Goal: Task Accomplishment & Management: Use online tool/utility

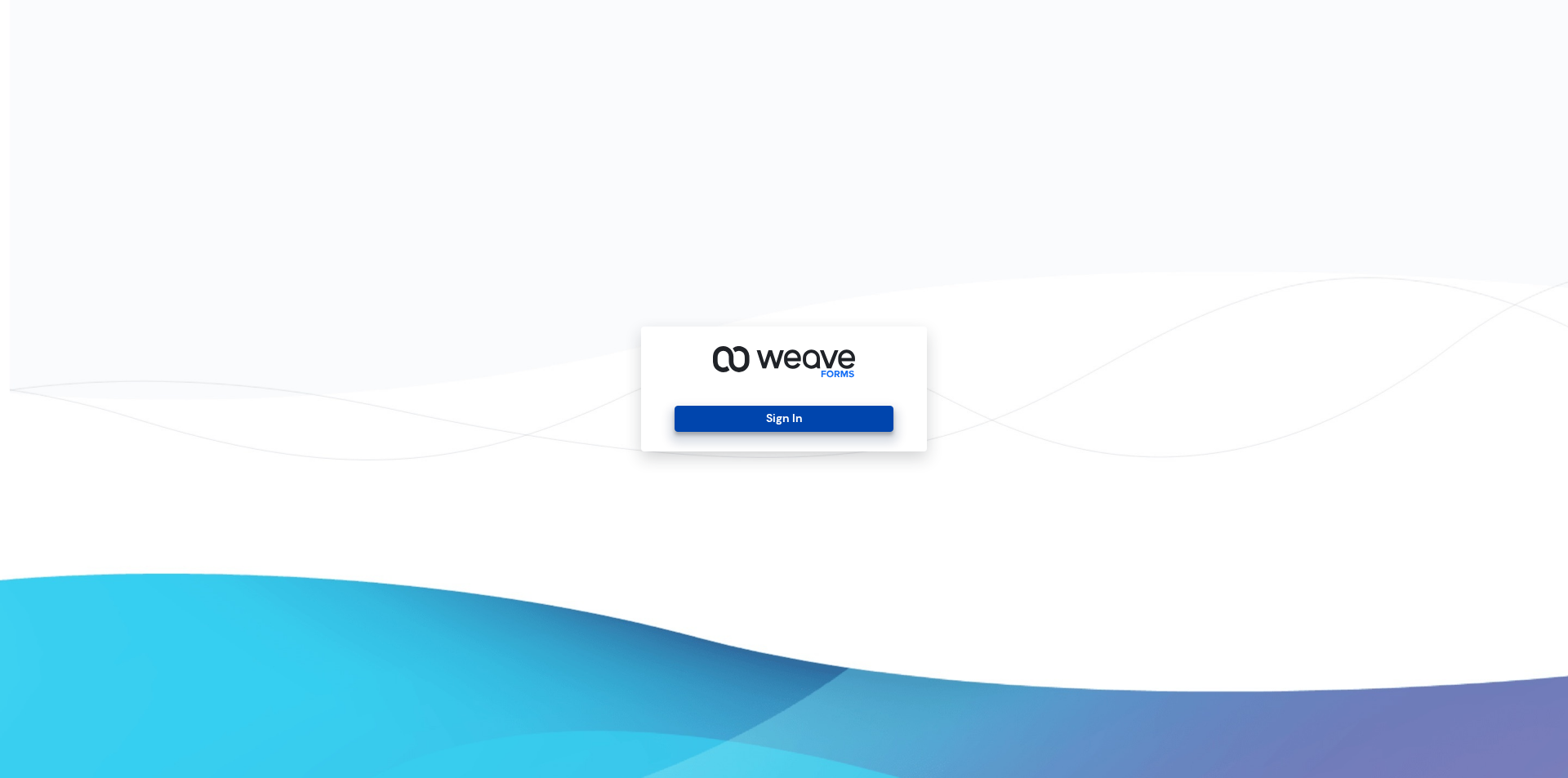
click at [812, 412] on button "Sign In" at bounding box center [784, 419] width 218 height 26
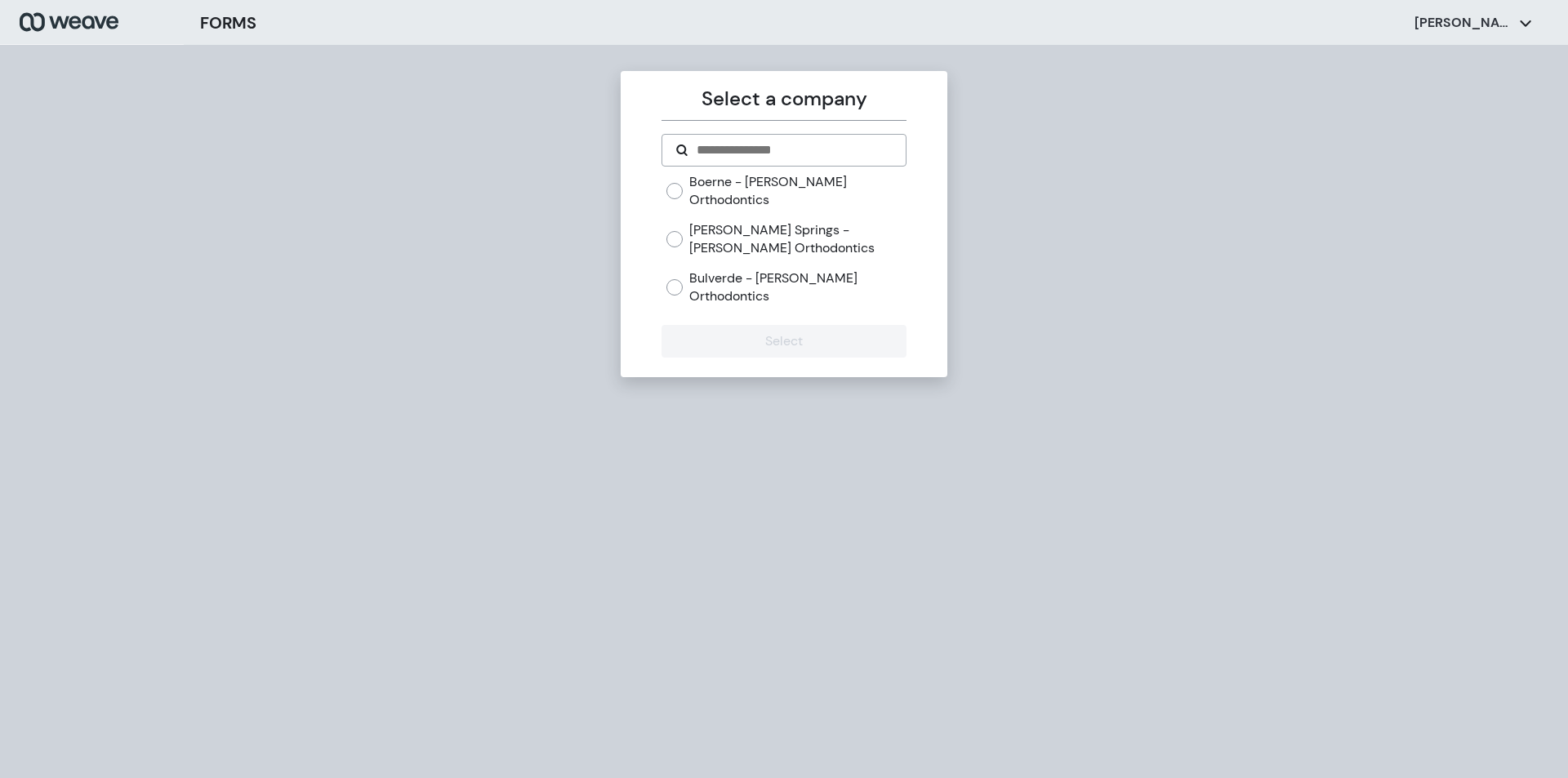
click at [755, 221] on label "[PERSON_NAME] Springs - [PERSON_NAME] Orthodontics" at bounding box center [797, 238] width 216 height 35
click at [750, 325] on button "Select" at bounding box center [784, 341] width 244 height 32
